Goal: Submit feedback/report problem: Submit feedback/report problem

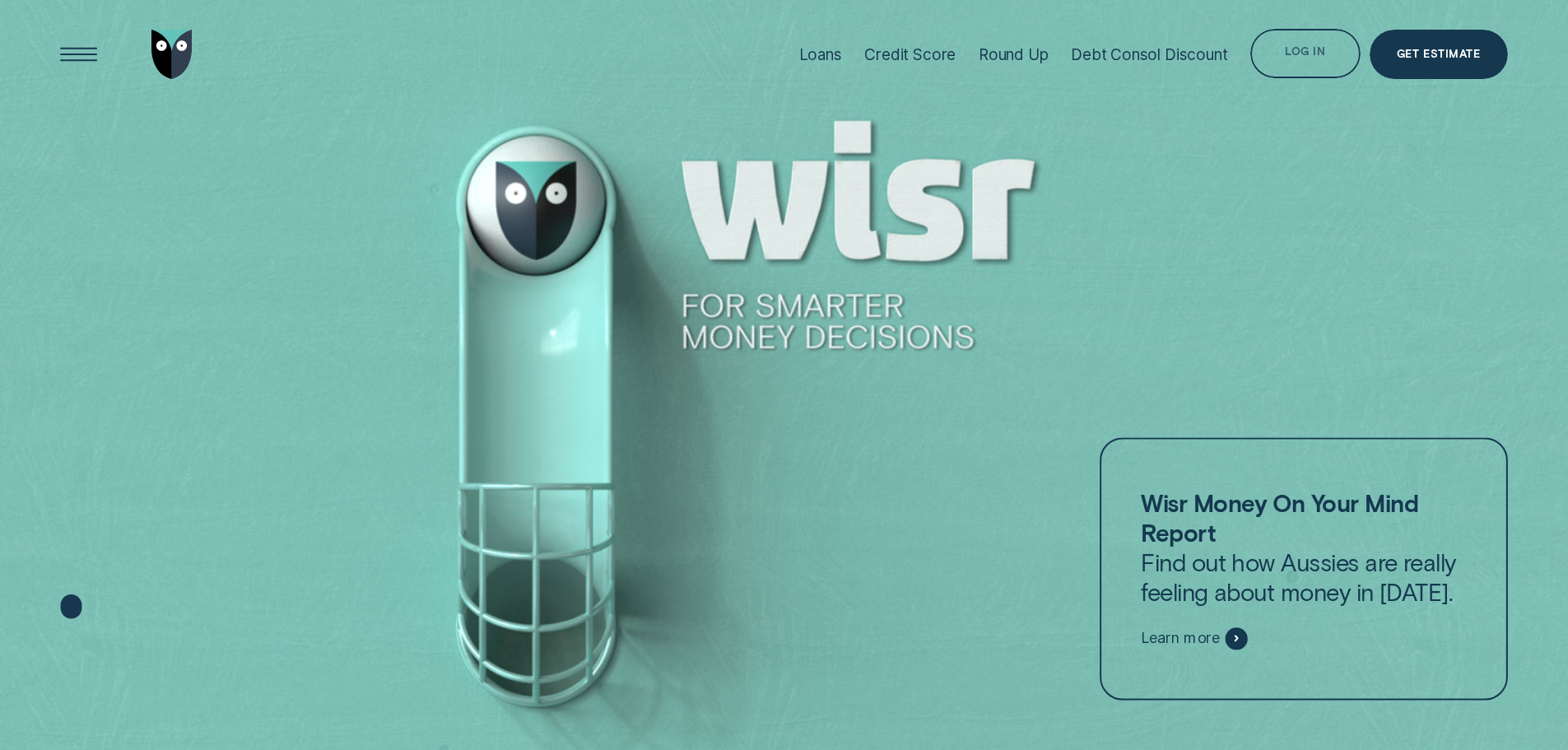
click at [1315, 54] on div "Log in" at bounding box center [1305, 55] width 41 height 10
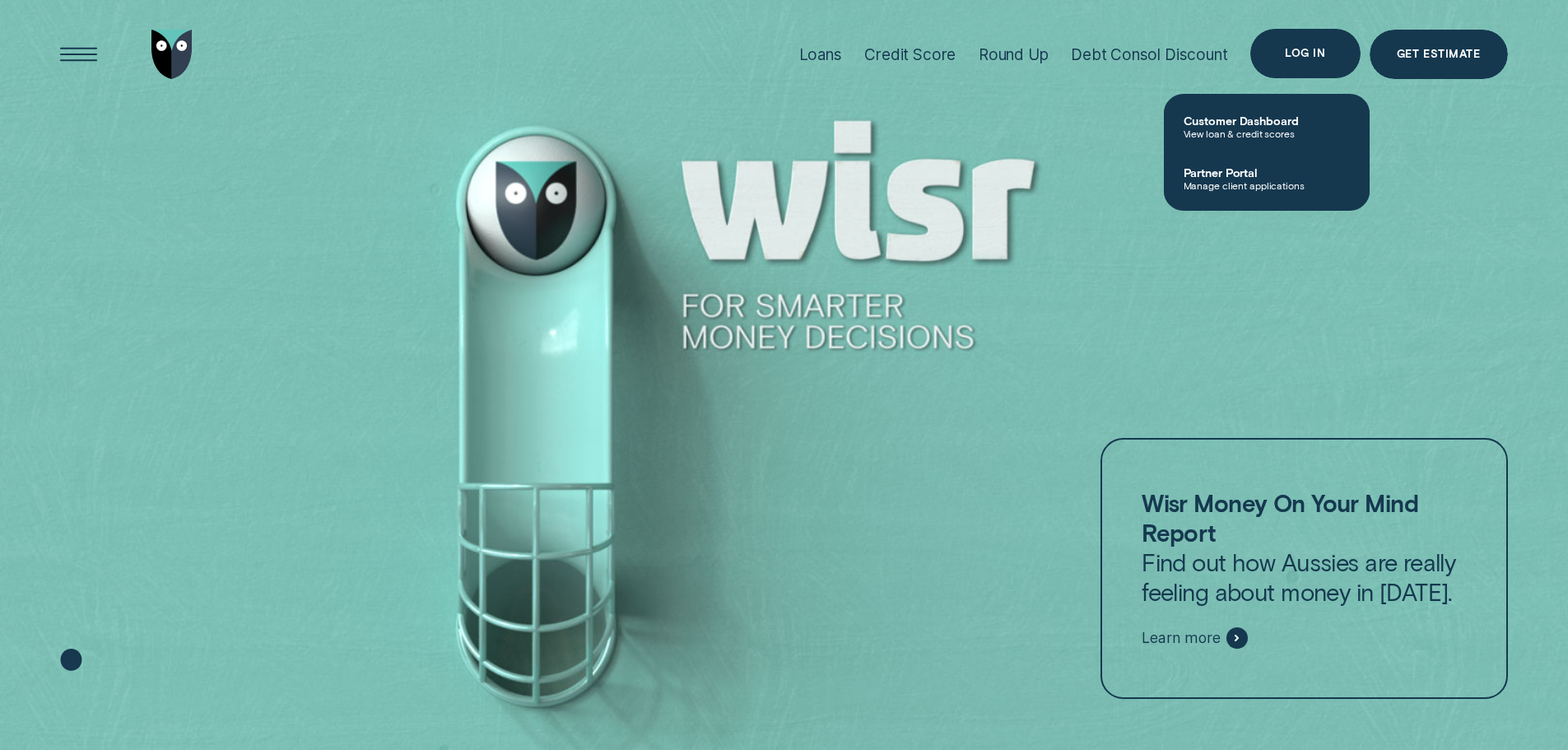
click at [1273, 48] on div "Log in" at bounding box center [1305, 53] width 110 height 49
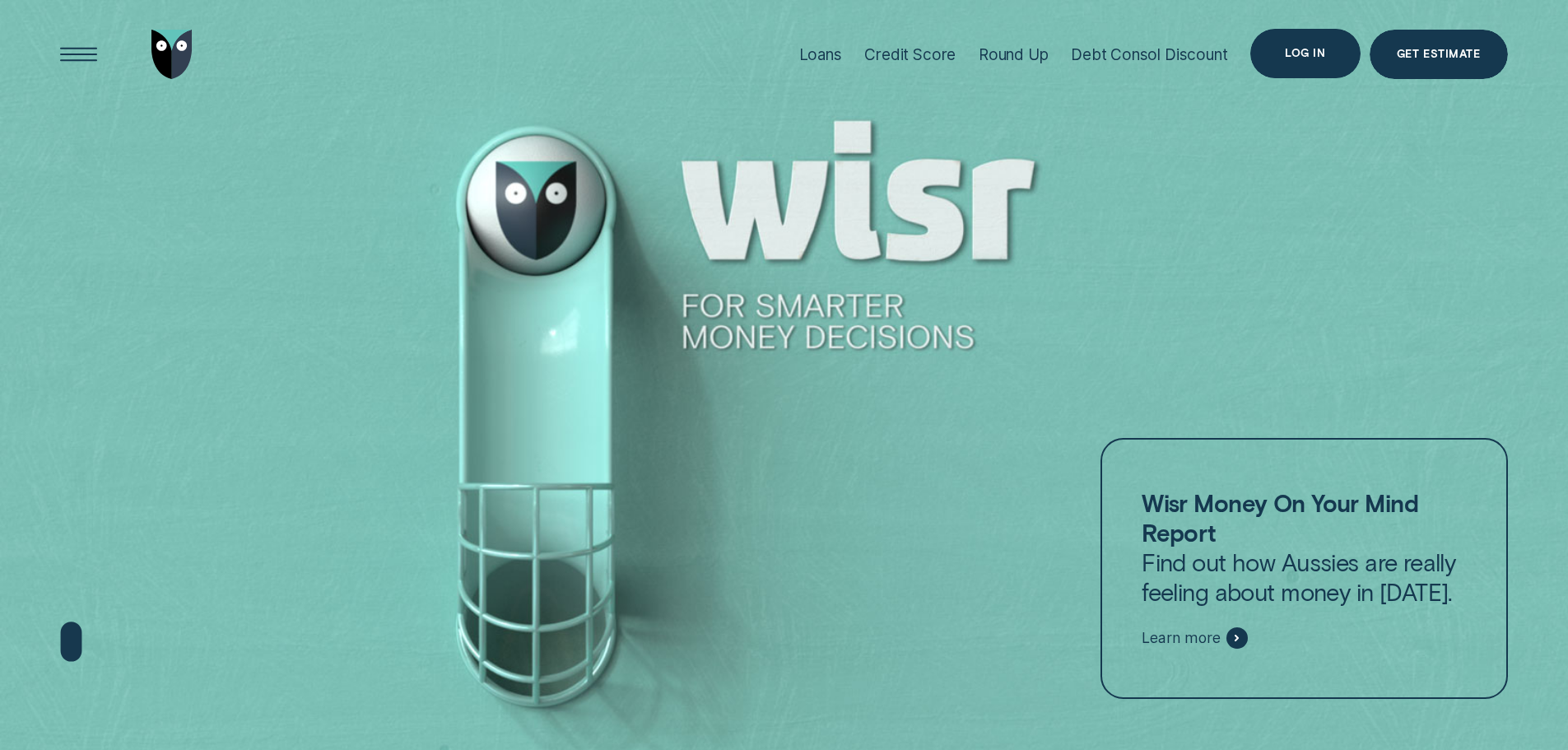
click at [1288, 63] on div "Log in" at bounding box center [1305, 53] width 110 height 49
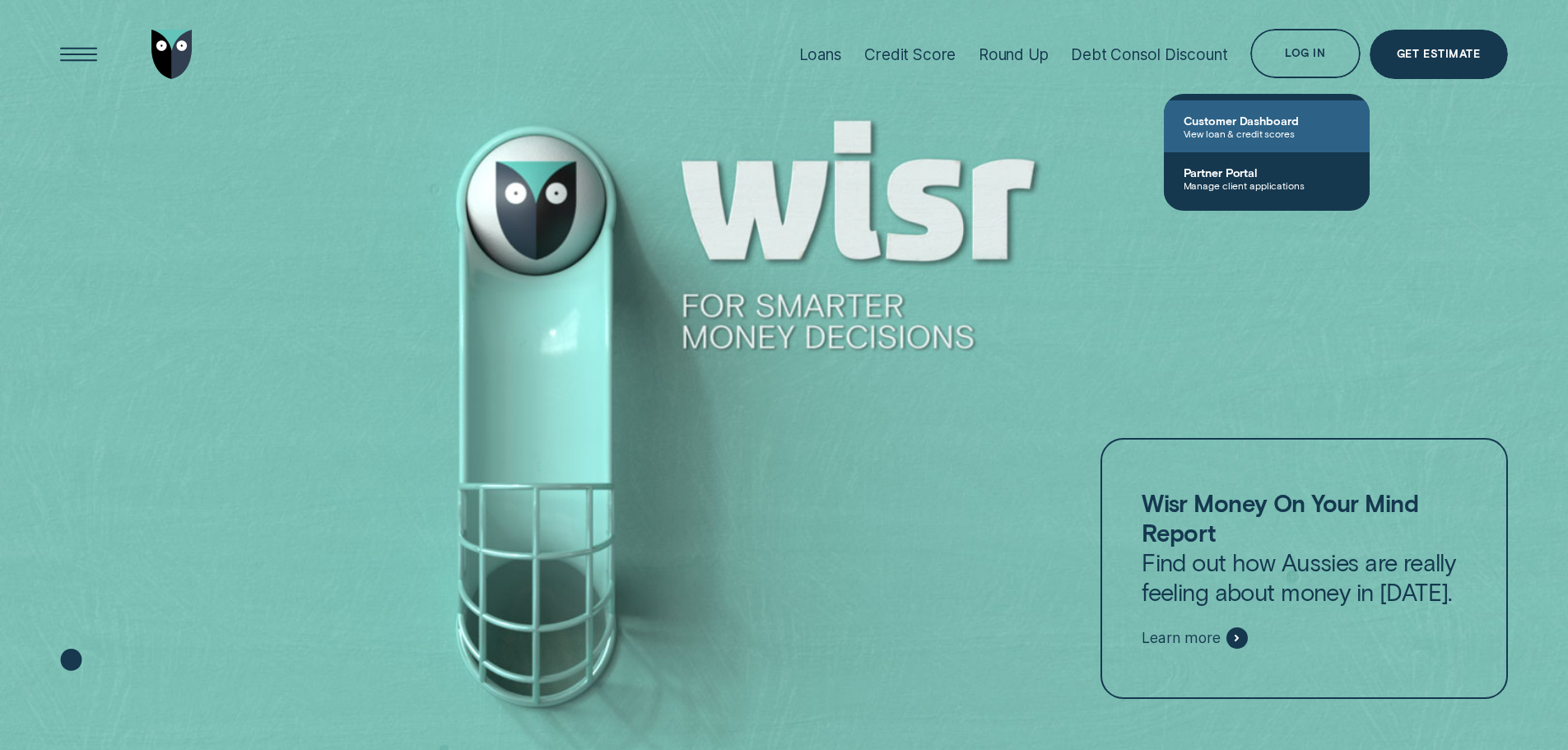
click at [1216, 116] on span "Customer Dashboard" at bounding box center [1266, 120] width 166 height 14
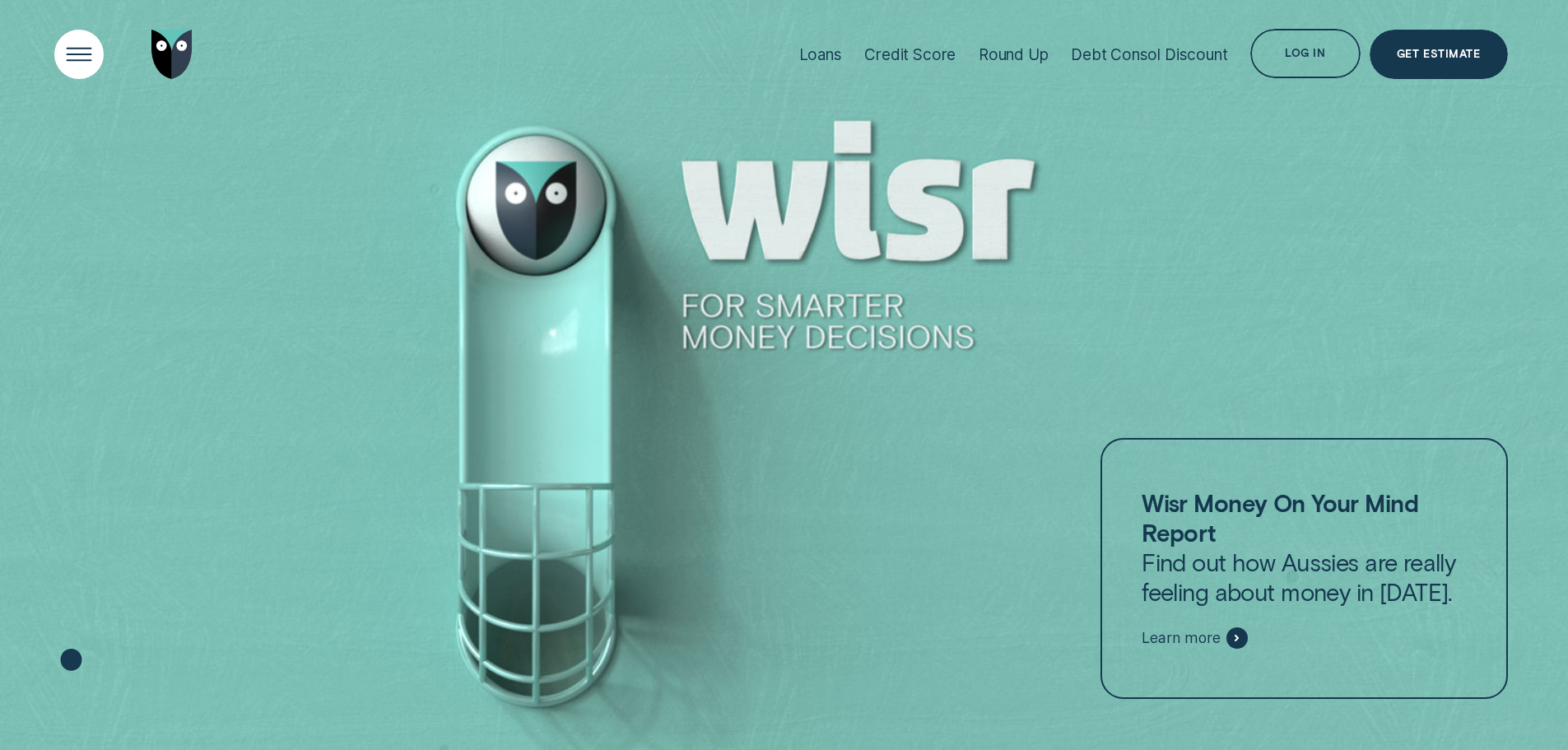
click at [86, 54] on div "Open Menu" at bounding box center [78, 54] width 70 height 70
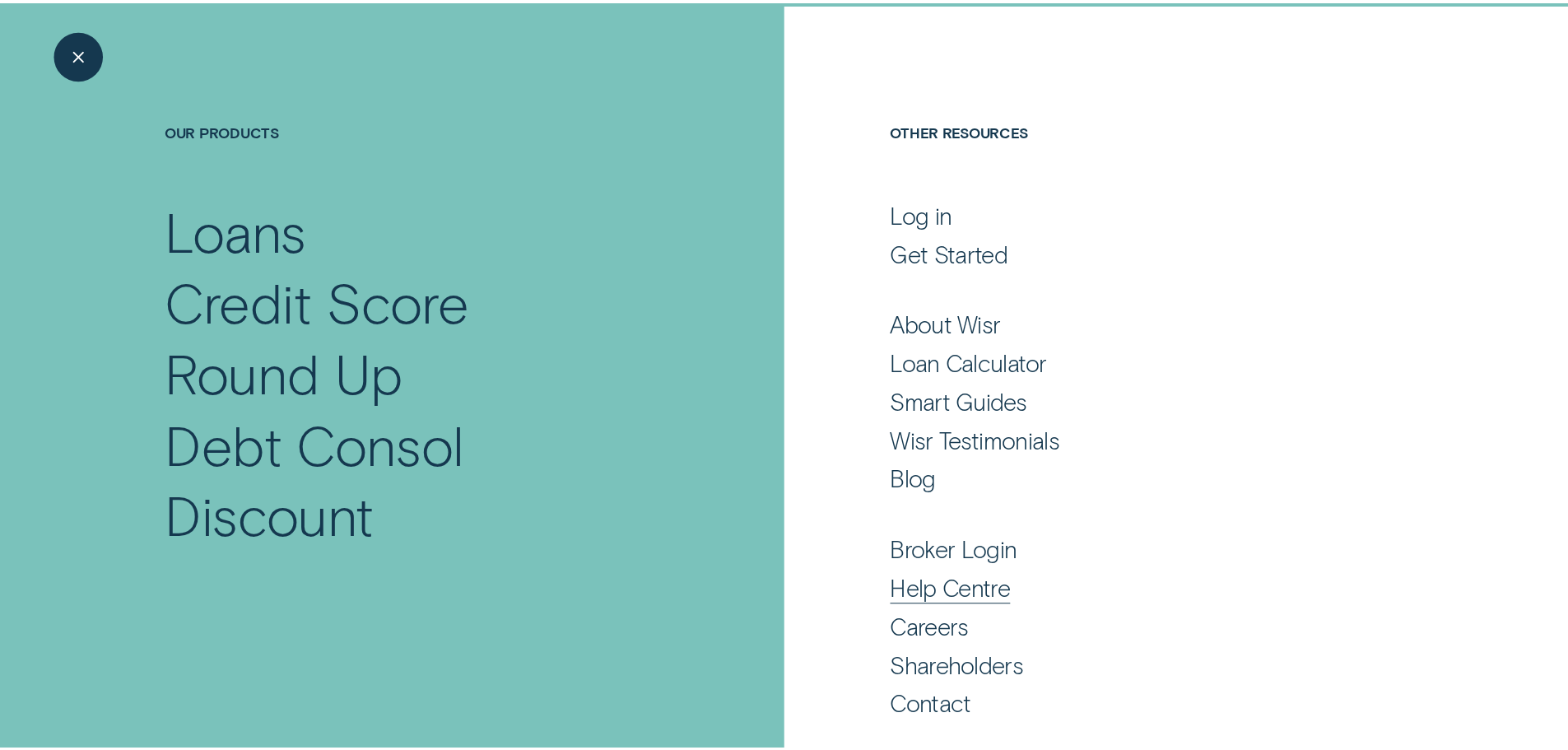
scroll to position [109, 0]
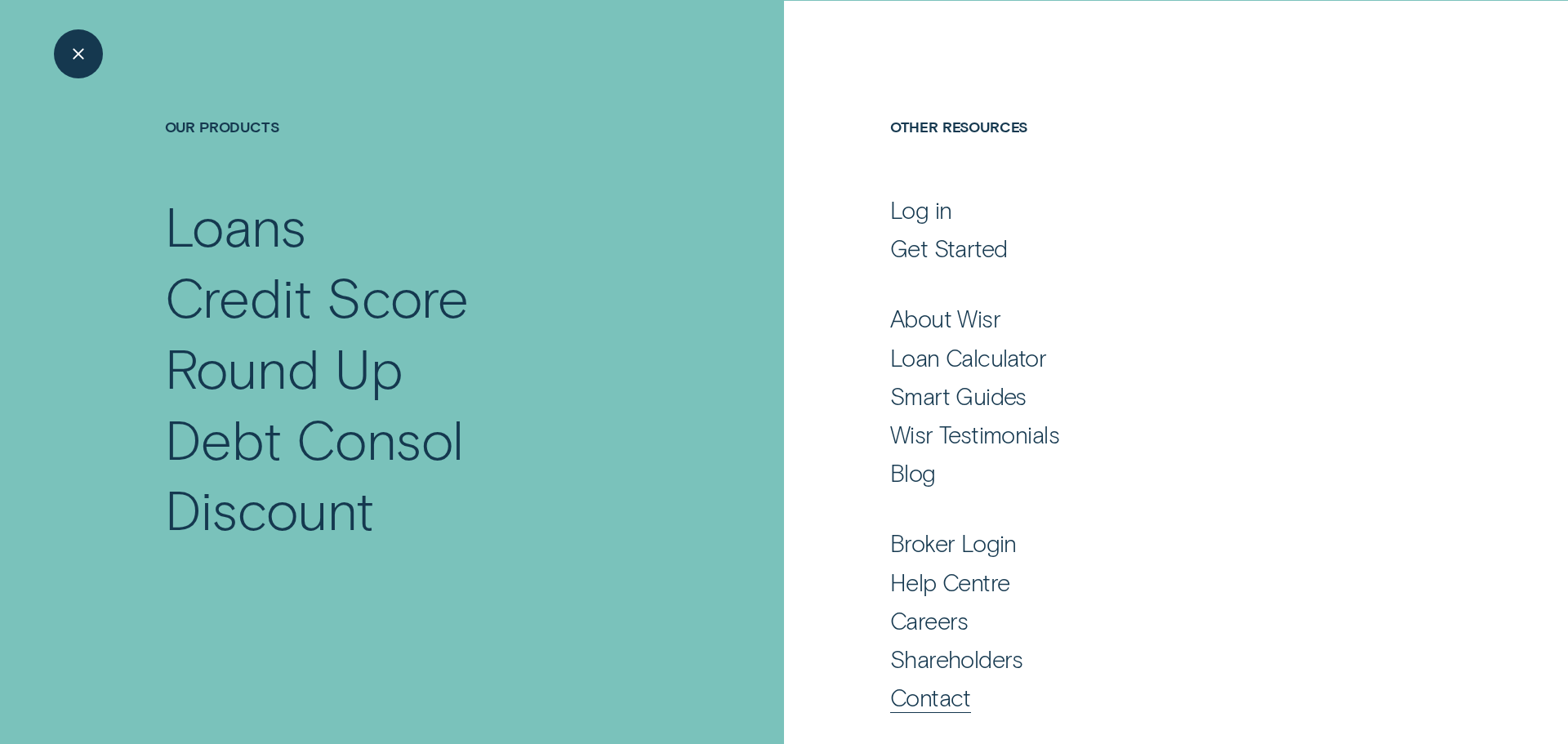
click at [926, 690] on div "Contact" at bounding box center [930, 697] width 81 height 29
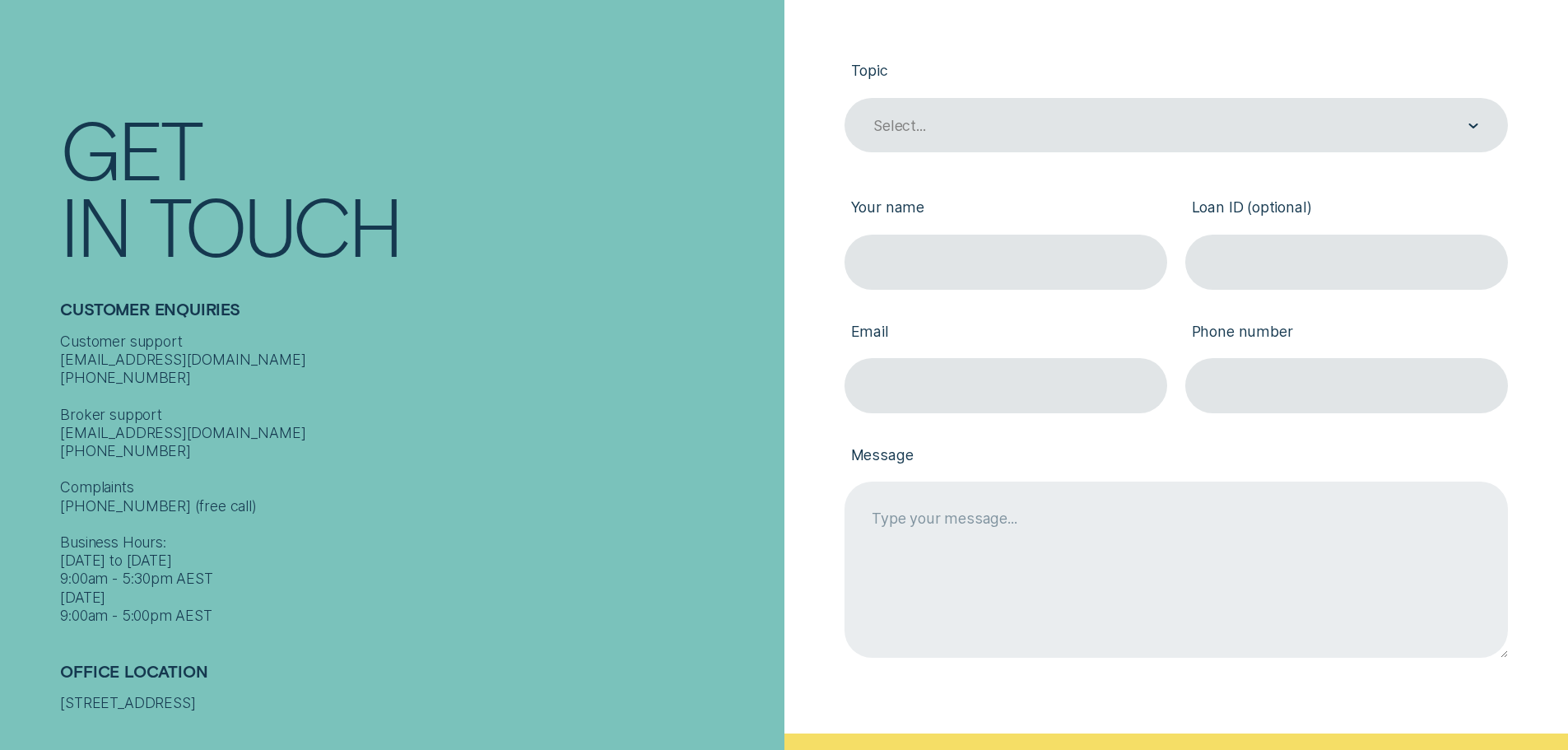
scroll to position [411, 0]
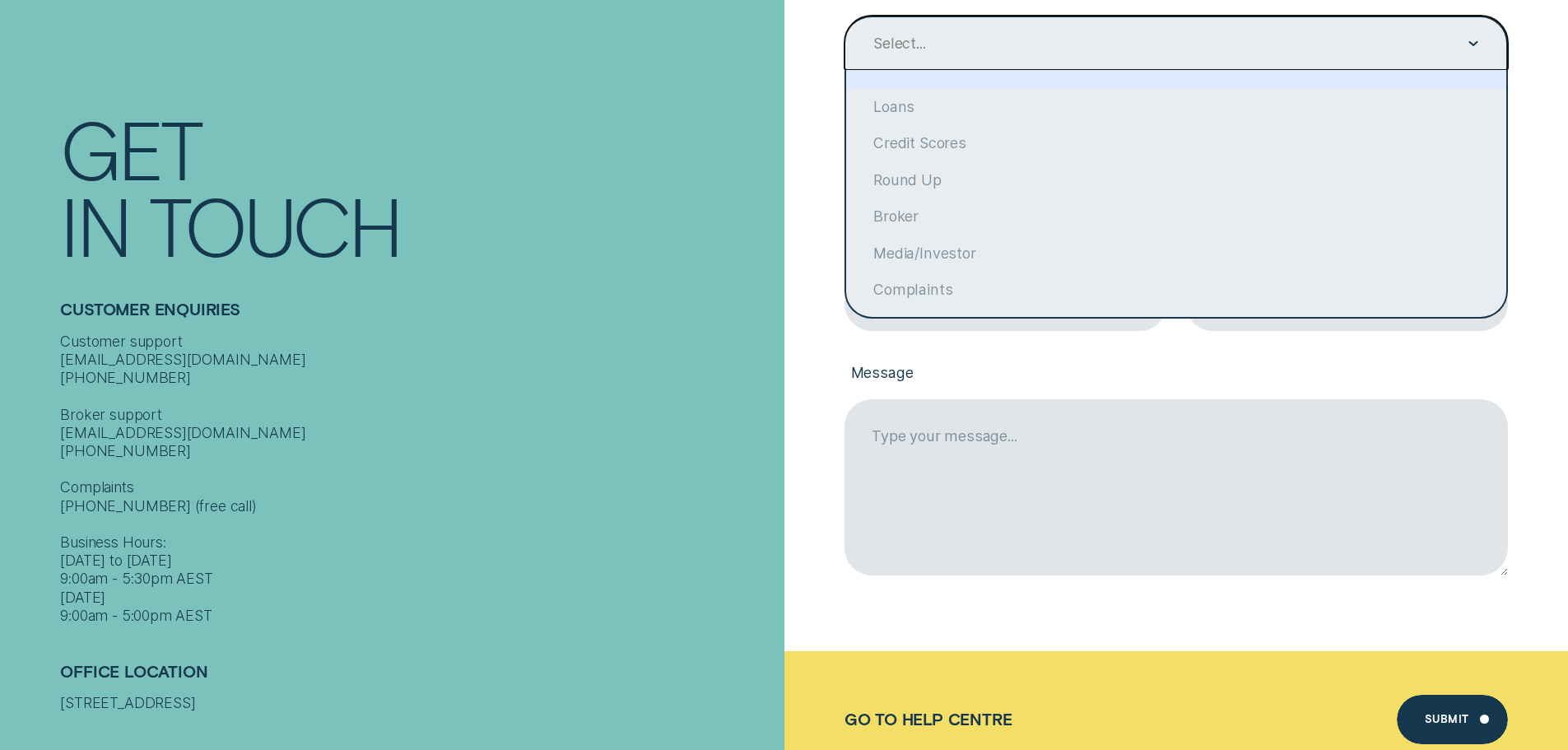
click at [1229, 58] on div "Select..." at bounding box center [1177, 43] width 663 height 55
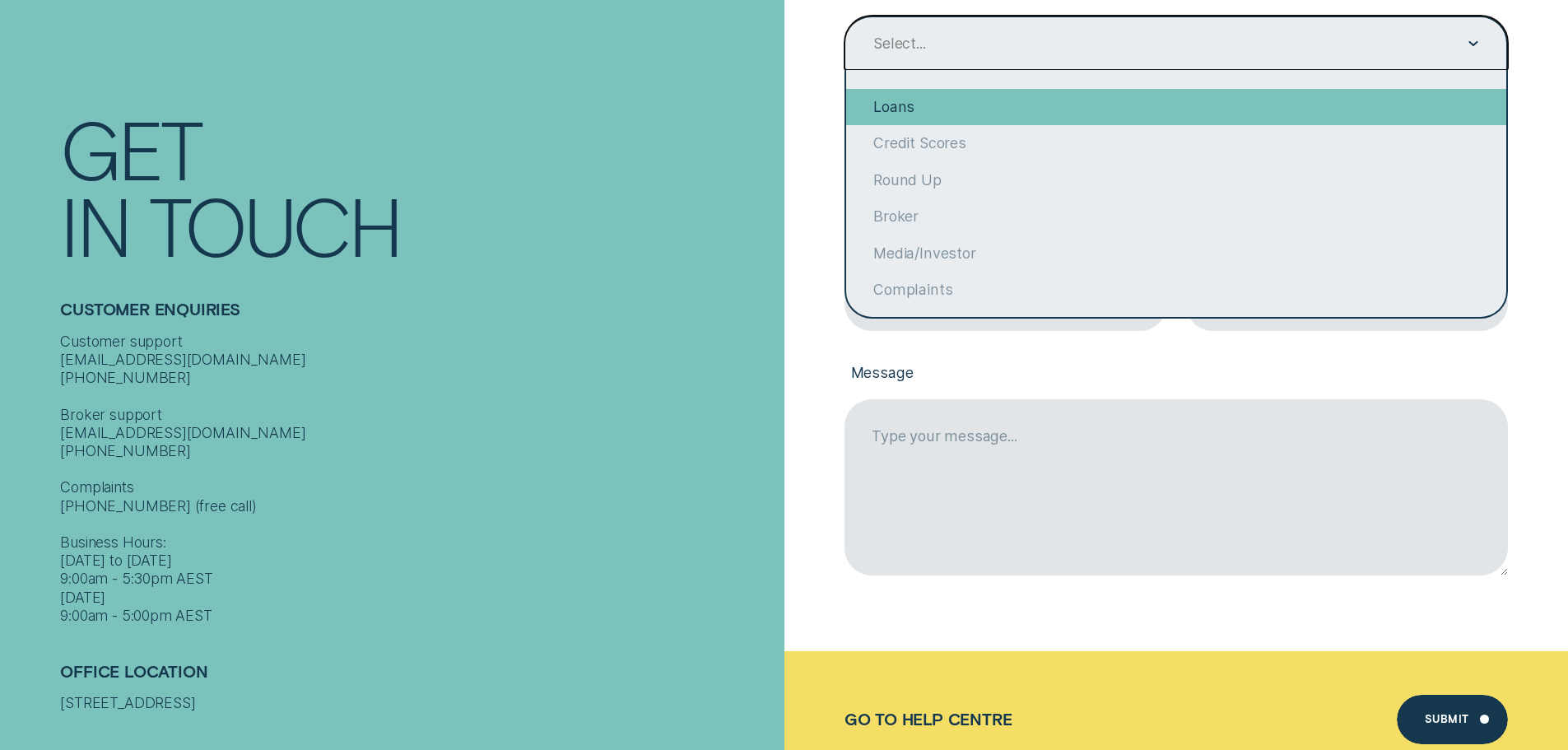
click at [1205, 100] on div "Loans" at bounding box center [1176, 107] width 660 height 36
type input "Loans"
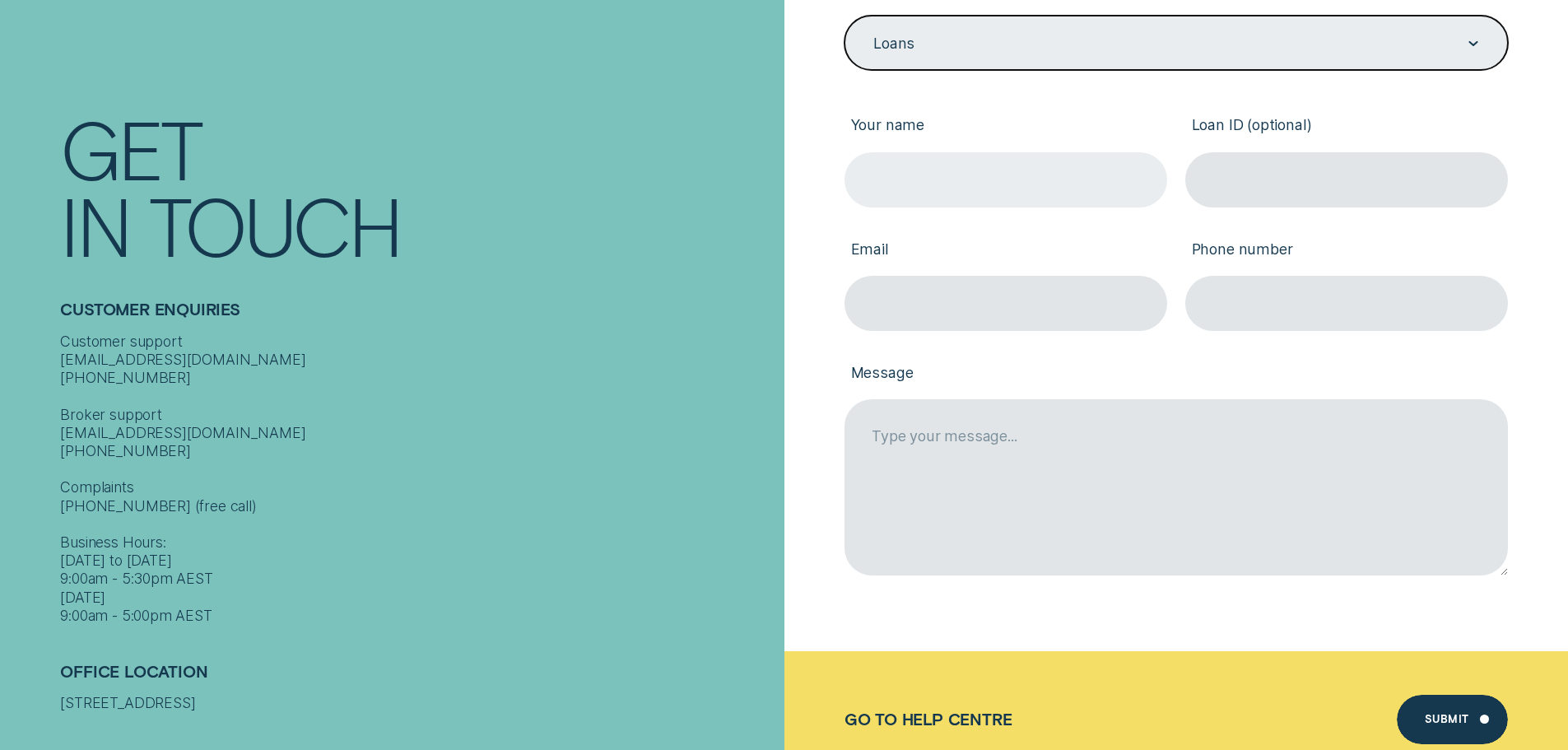
click at [1059, 194] on input "Your name" at bounding box center [1006, 180] width 322 height 55
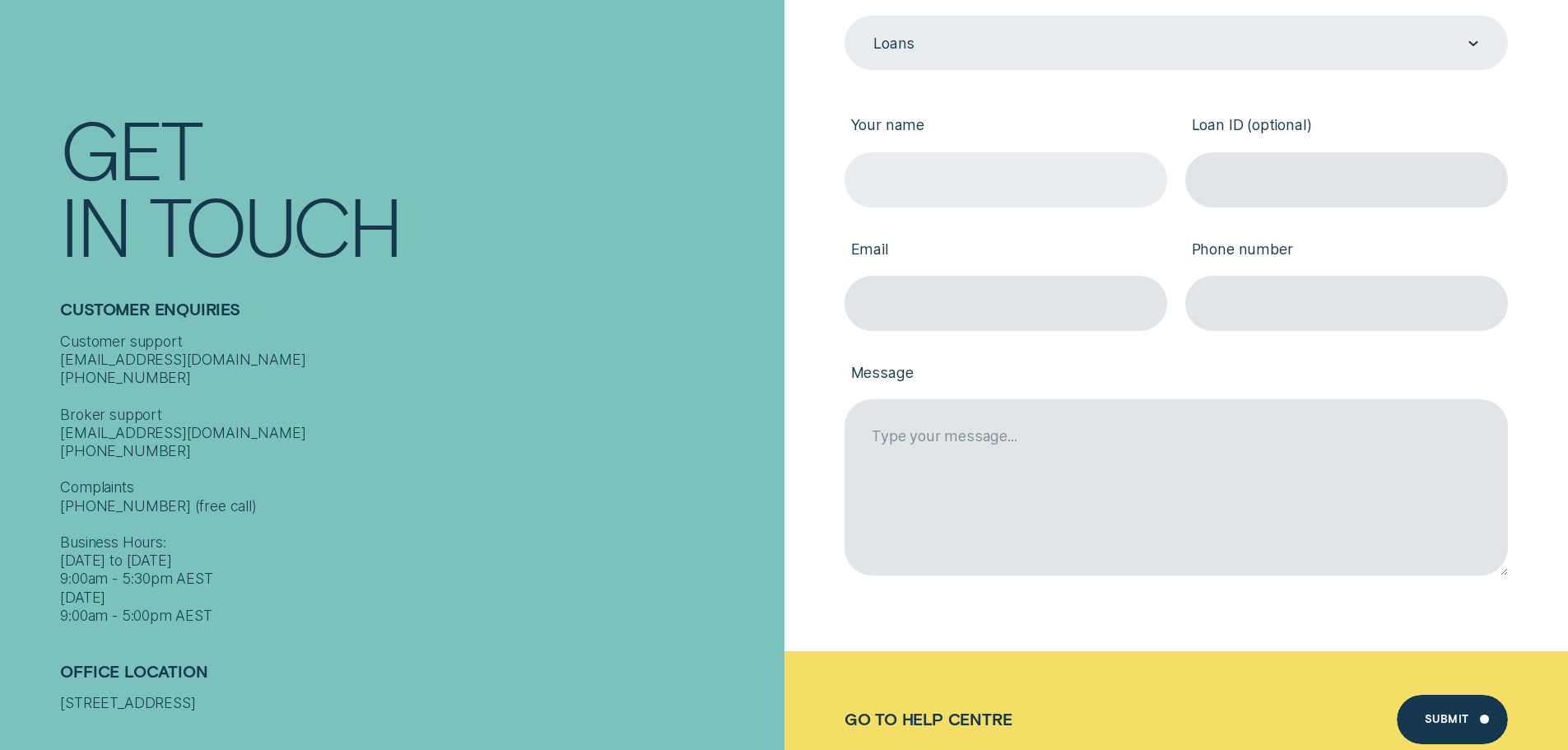
type input "[PERSON_NAME]"
type input "[EMAIL_ADDRESS][DOMAIN_NAME]"
type input "0422414486"
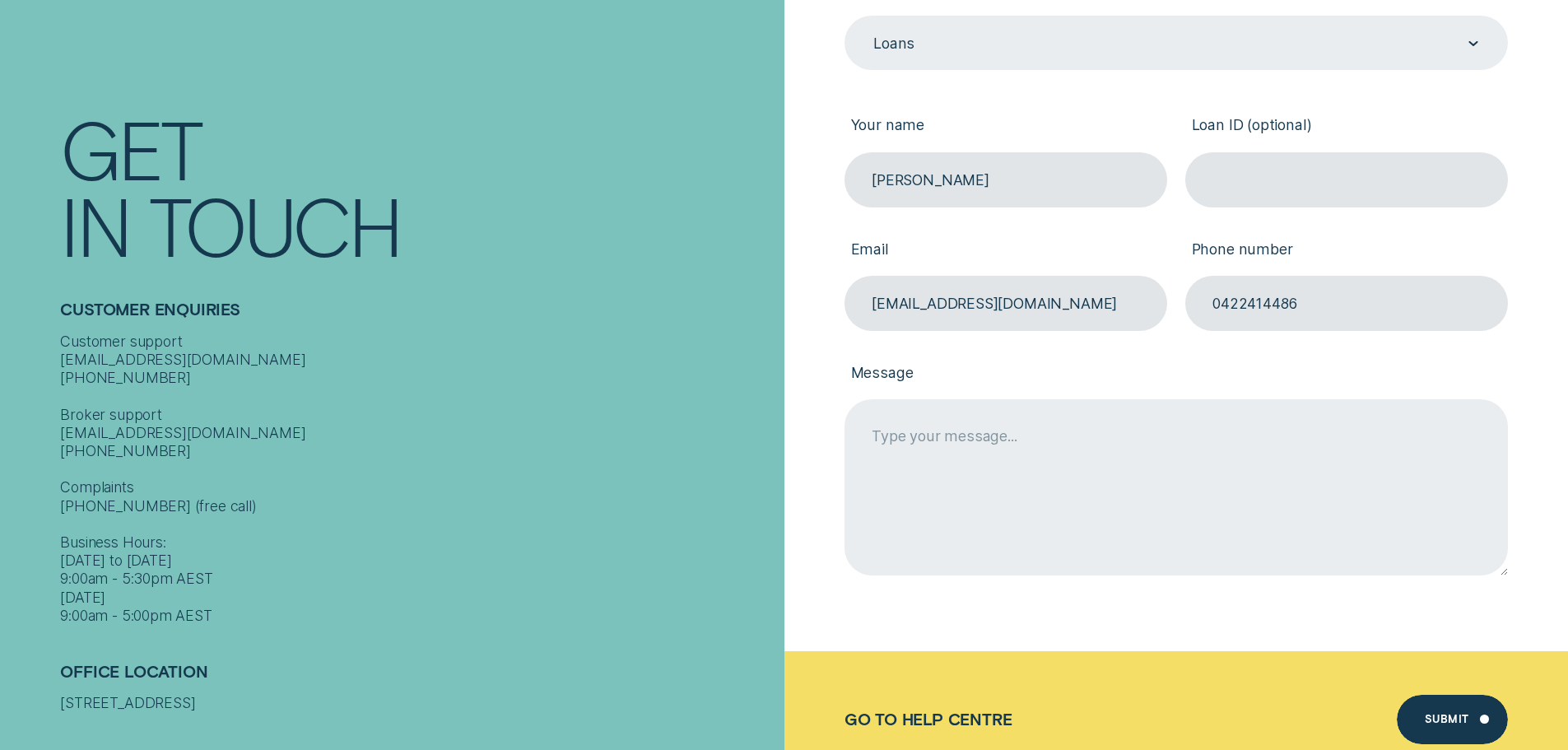
click at [1197, 517] on textarea "Message" at bounding box center [1177, 486] width 663 height 175
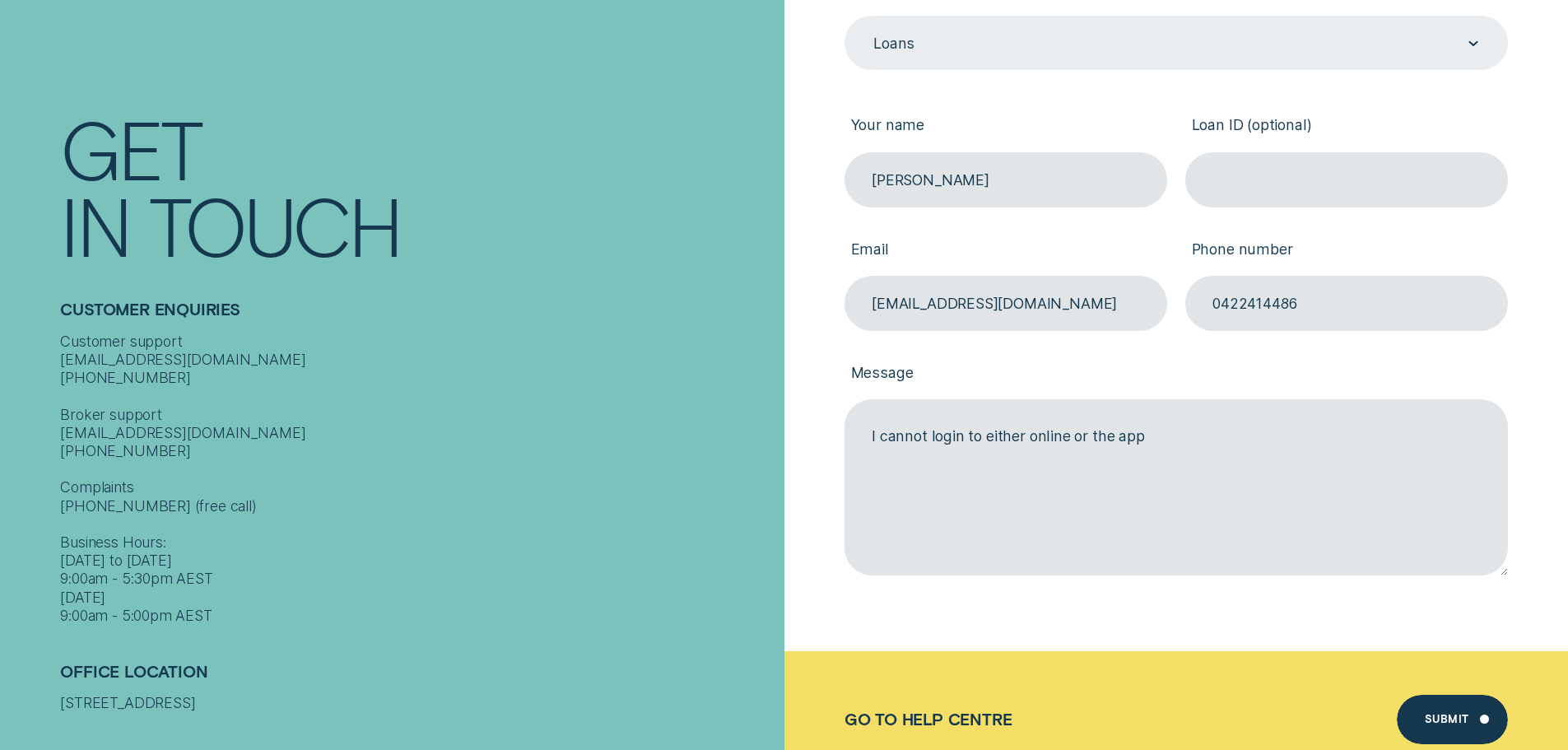
scroll to position [740, 0]
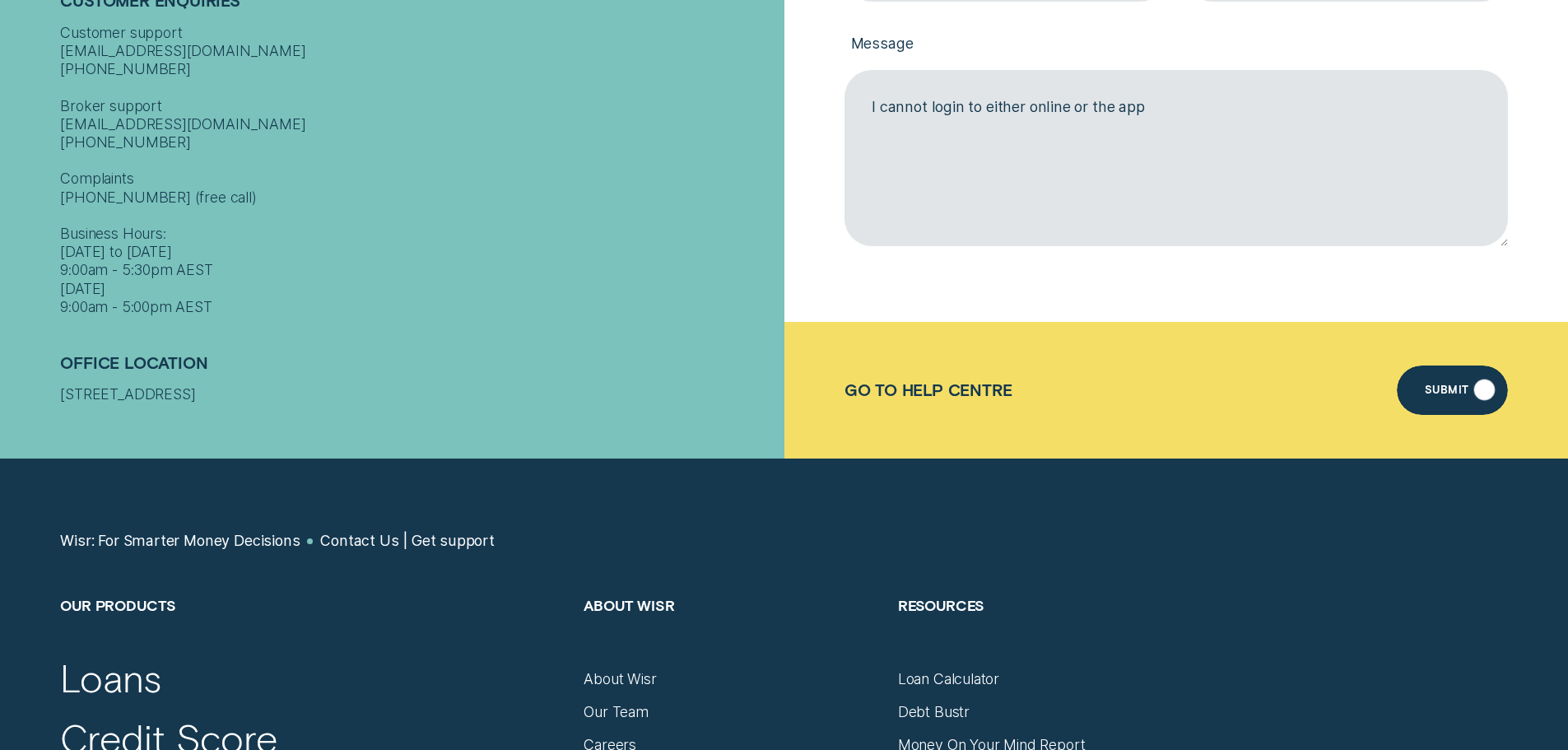
type textarea "I cannot login to either online or the app"
click at [1490, 374] on div "Submit" at bounding box center [1452, 390] width 111 height 49
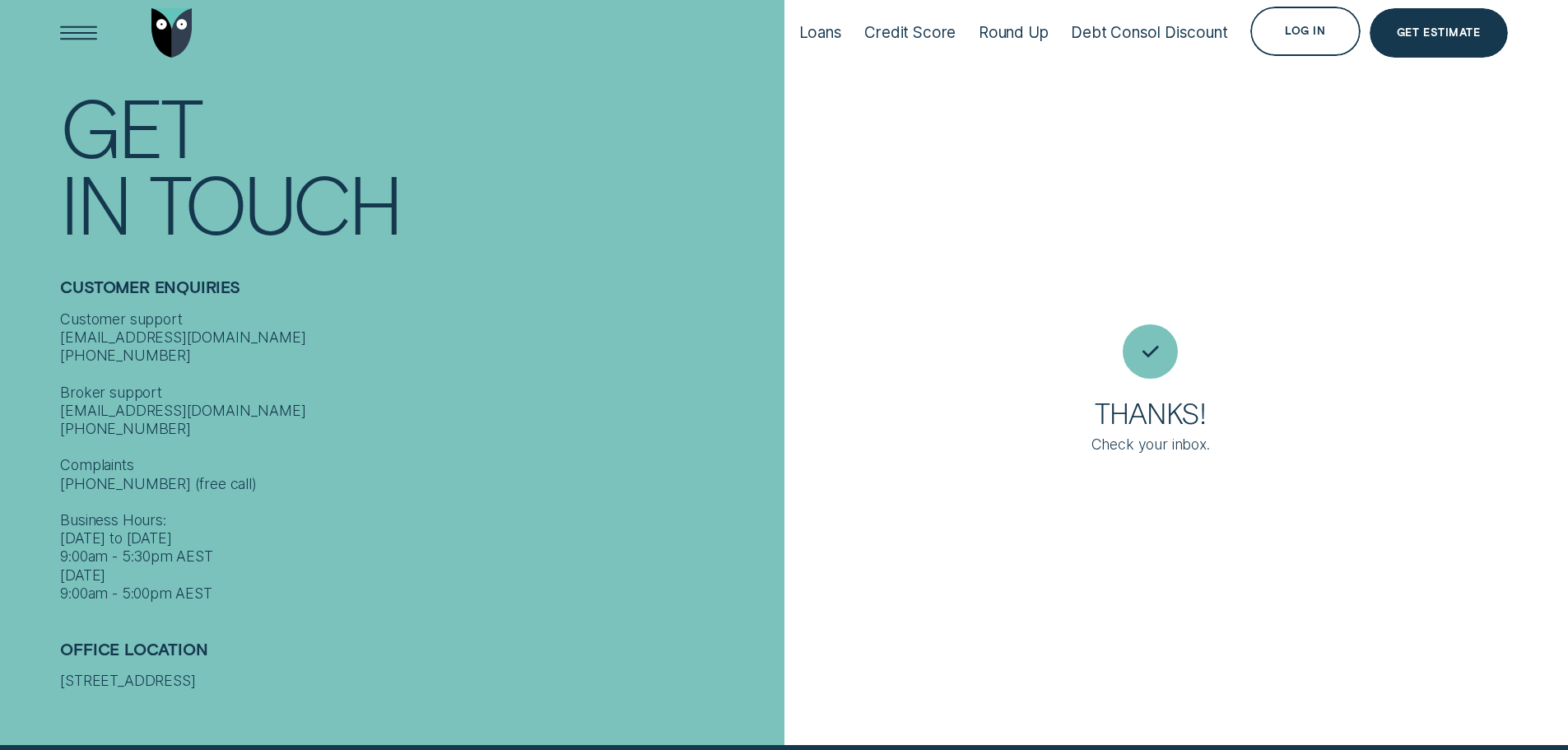
scroll to position [18, 0]
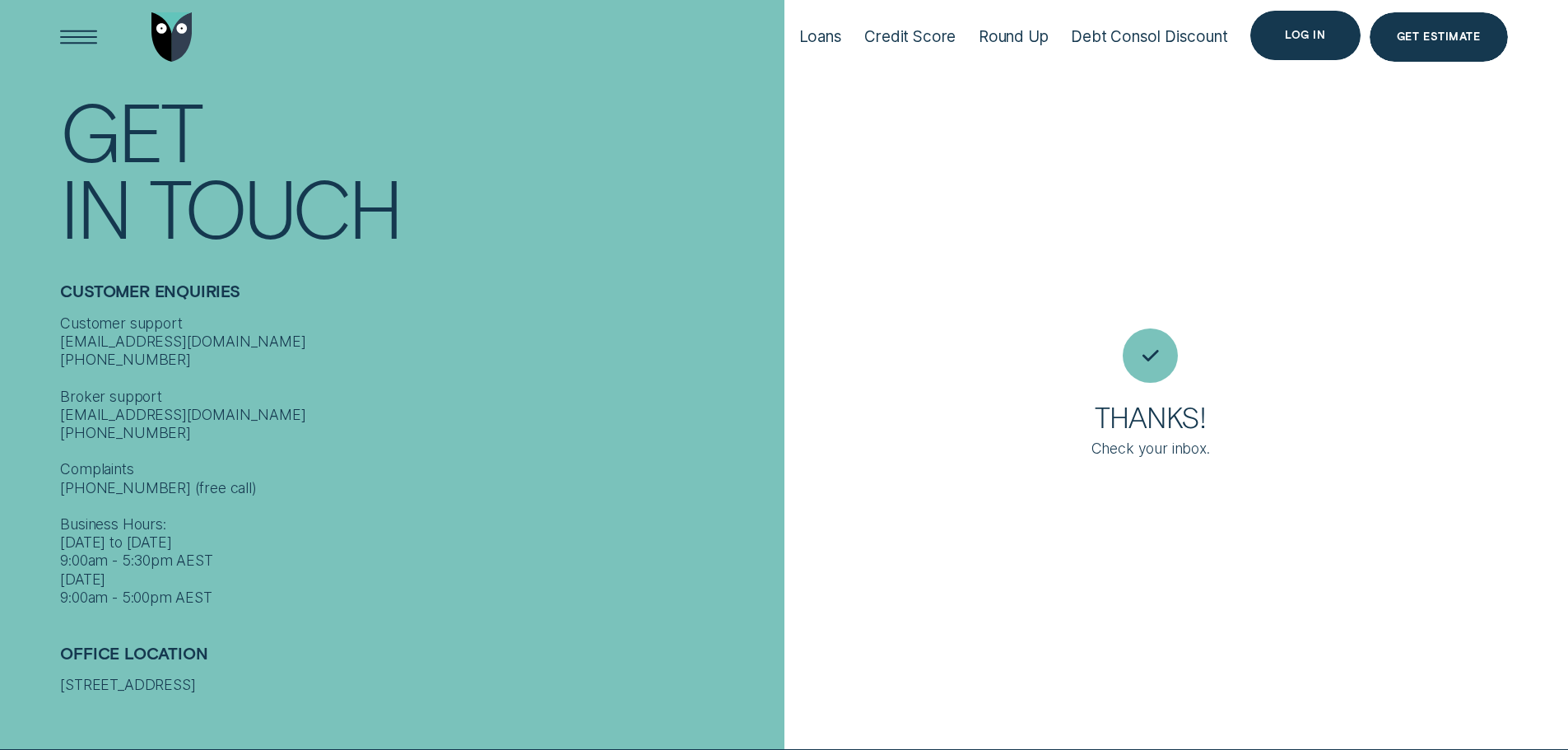
click at [1316, 30] on div "Log in" at bounding box center [1305, 35] width 41 height 10
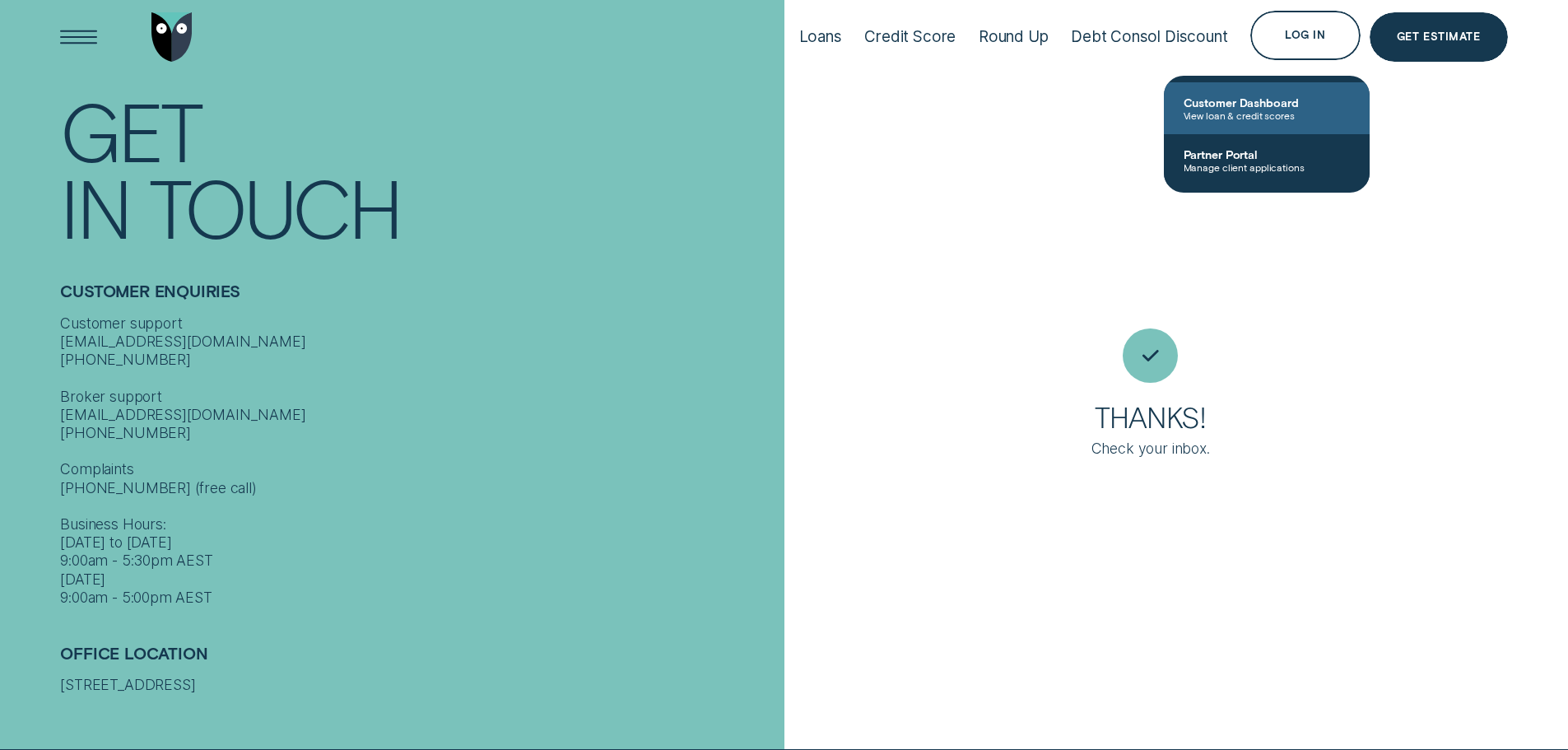
click at [1309, 99] on span "Customer Dashboard" at bounding box center [1266, 103] width 166 height 14
